Goal: Transaction & Acquisition: Purchase product/service

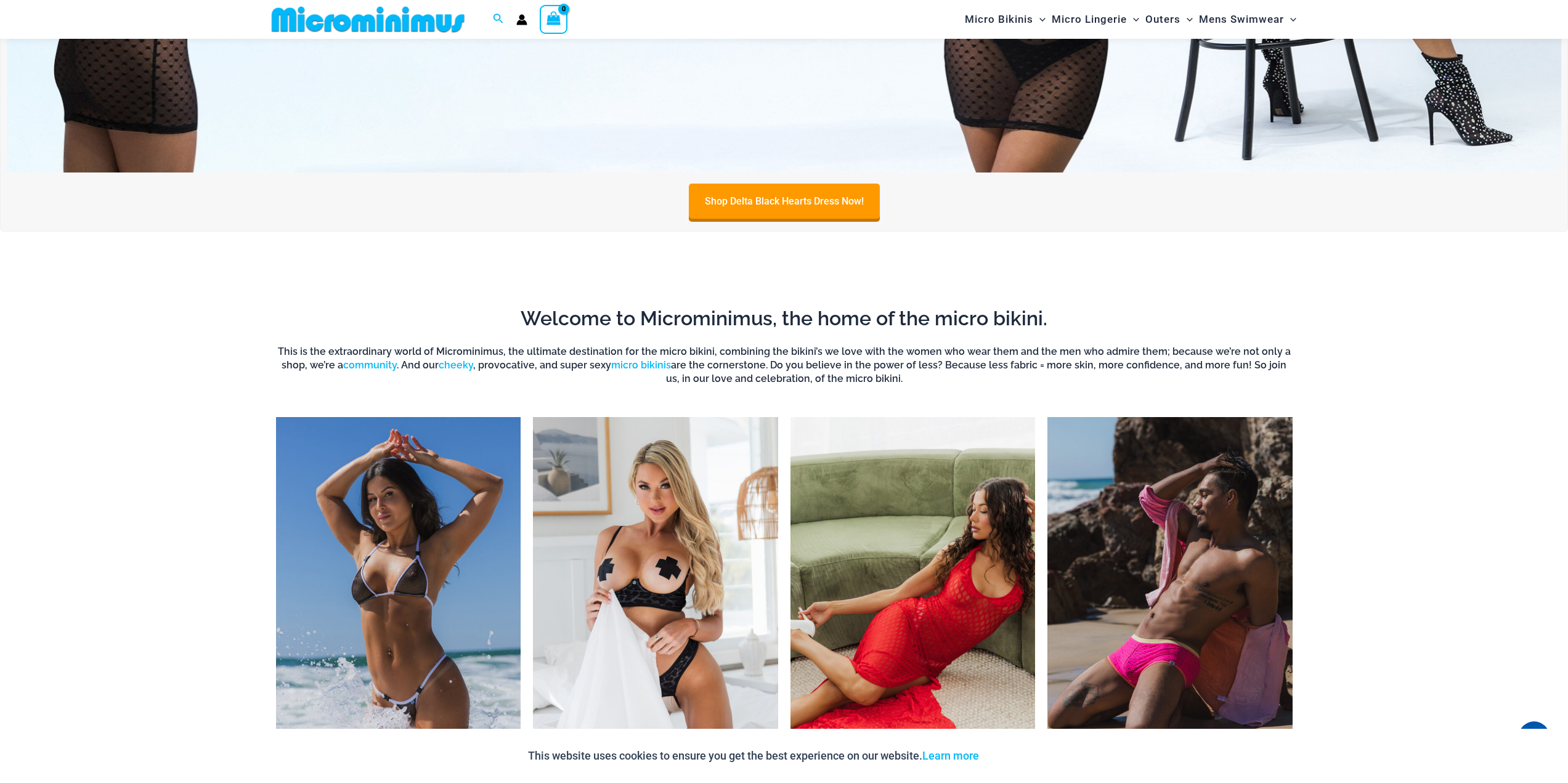
scroll to position [974, 0]
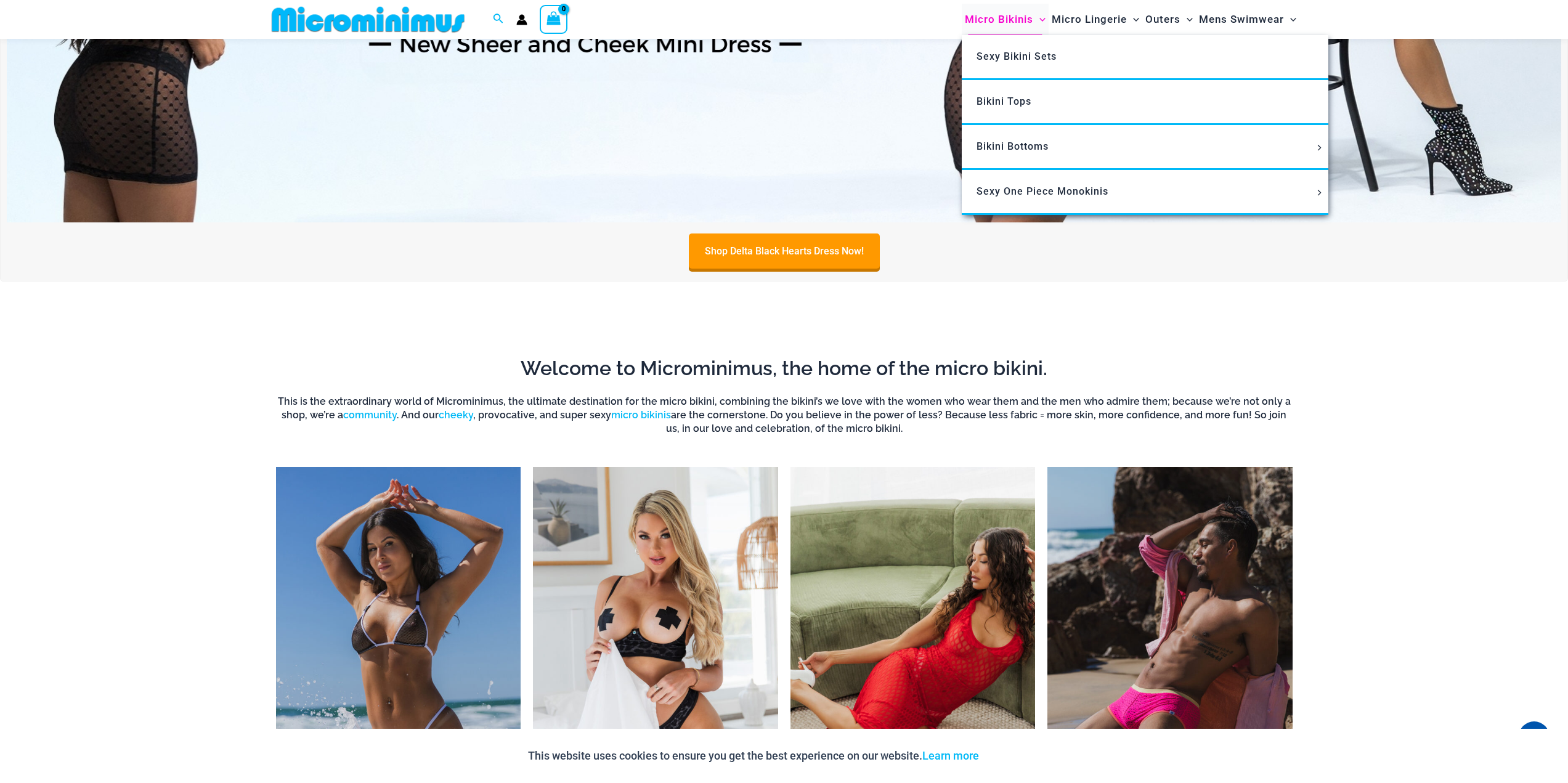
click at [994, 21] on span "Micro Bikinis" at bounding box center [999, 19] width 69 height 32
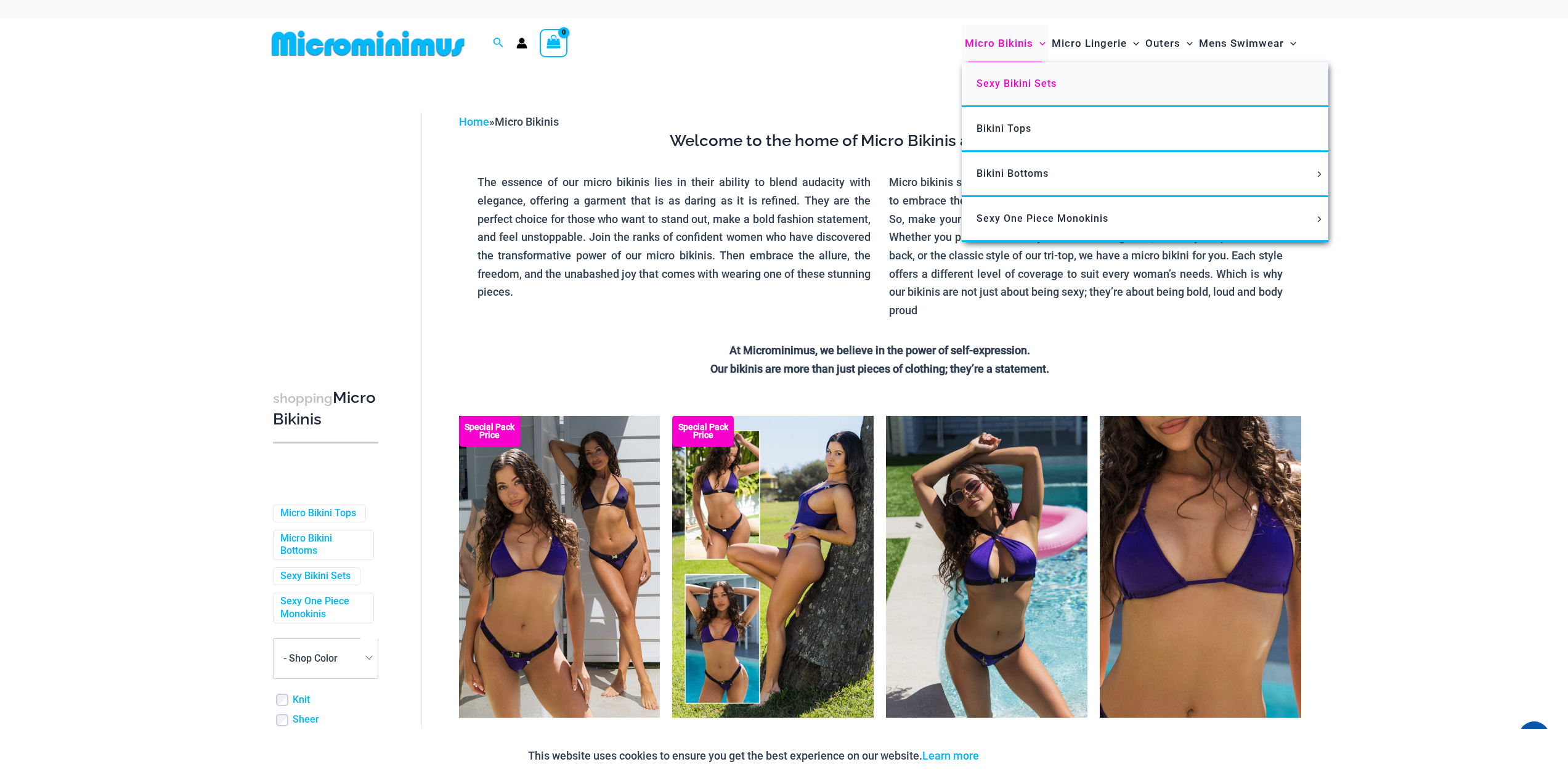
click at [992, 85] on span "Sexy Bikini Sets" at bounding box center [1016, 84] width 80 height 12
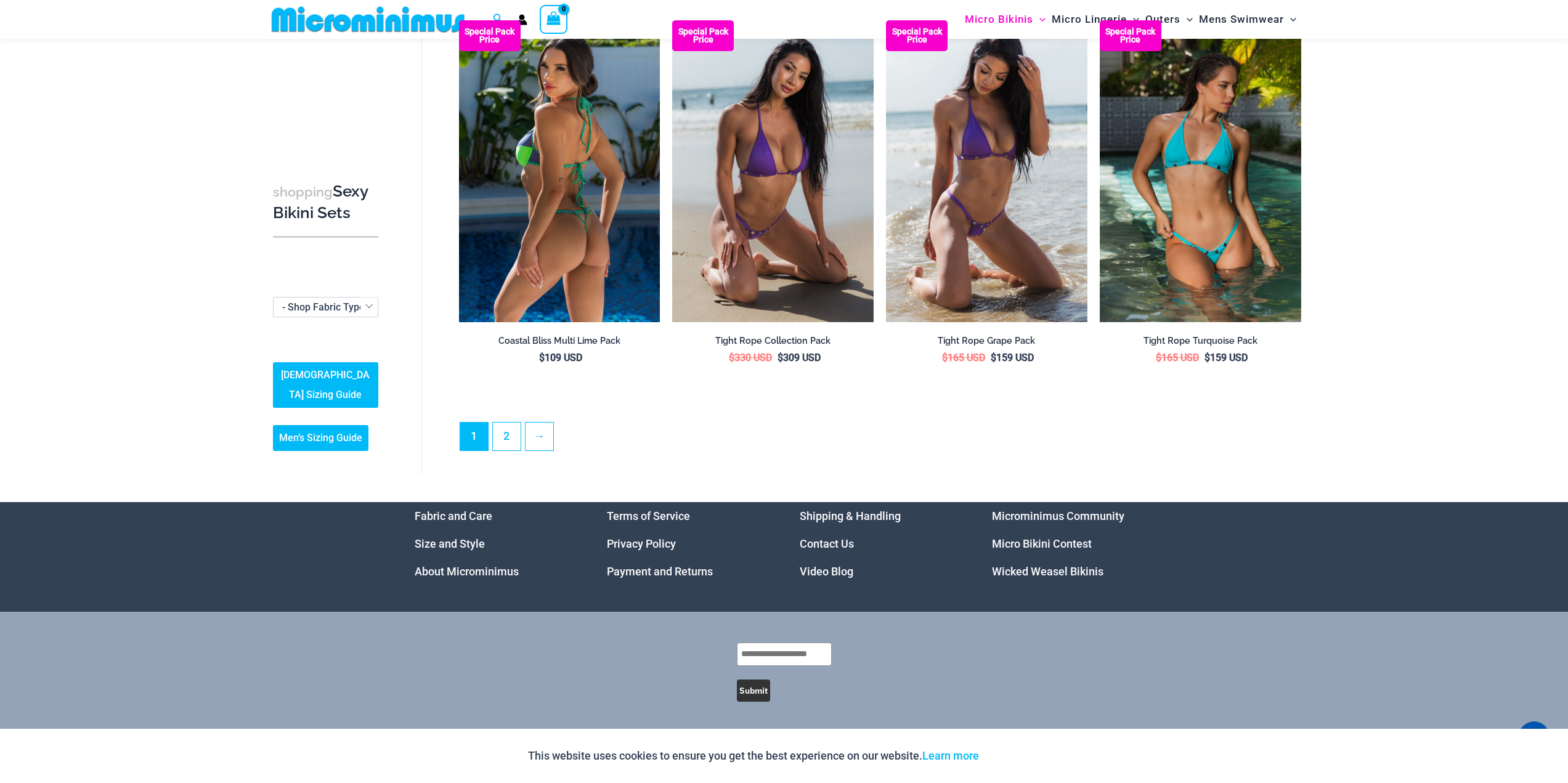
scroll to position [2909, 0]
